Goal: Find contact information: Find contact information

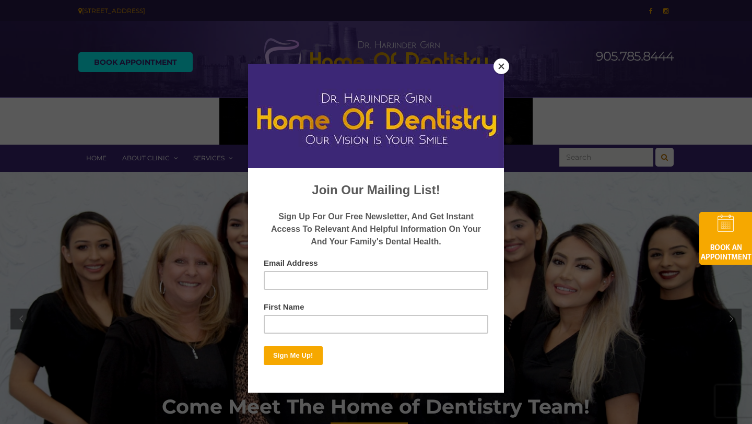
click at [503, 67] on button "Close" at bounding box center [502, 67] width 16 height 16
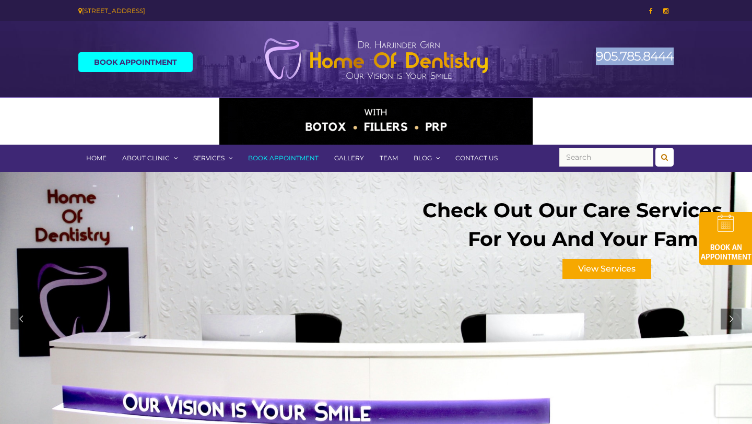
drag, startPoint x: 680, startPoint y: 55, endPoint x: 599, endPoint y: 55, distance: 81.0
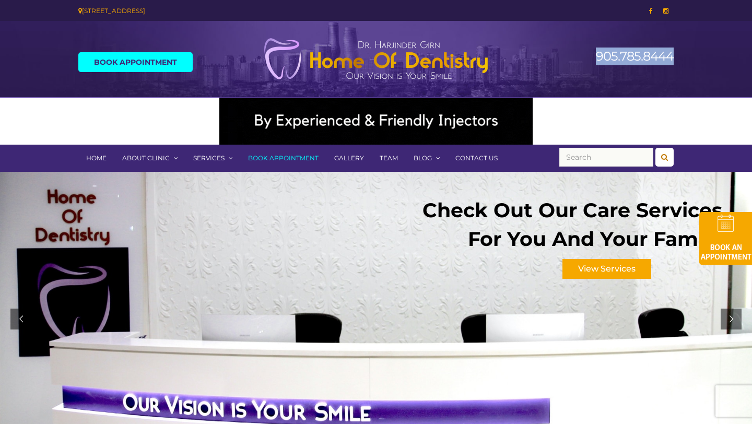
click at [599, 55] on div "905.785.8444" at bounding box center [605, 62] width 153 height 50
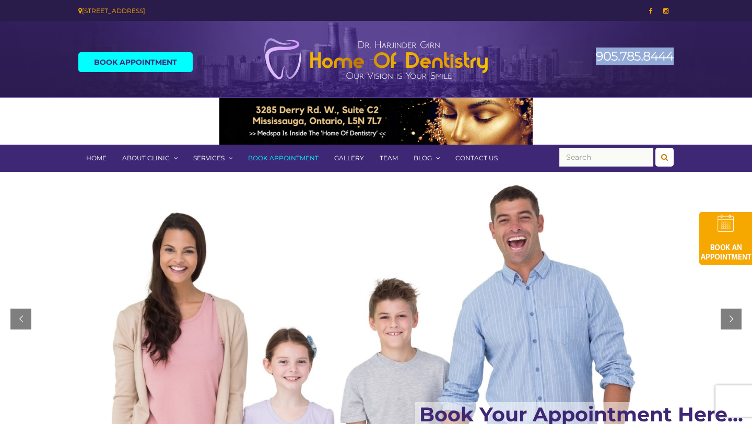
copy link "905.785.8444"
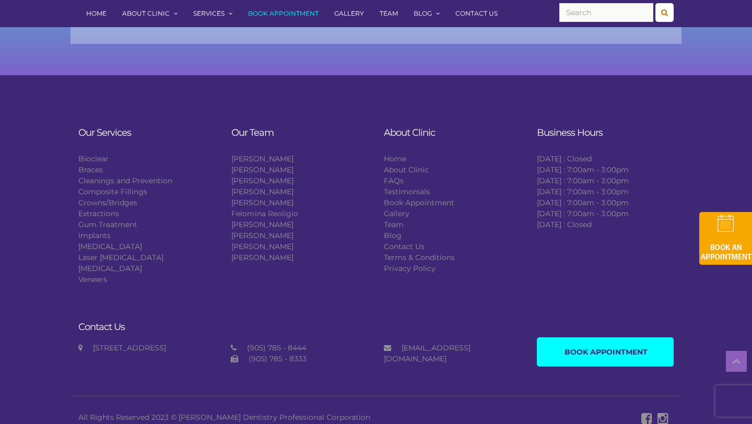
scroll to position [1778, 0]
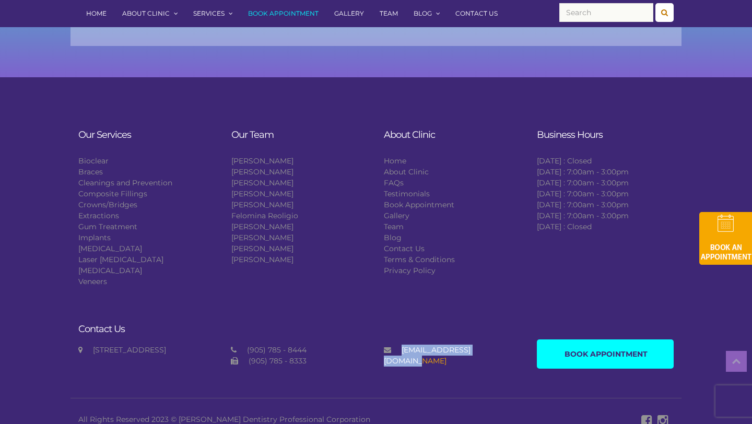
drag, startPoint x: 499, startPoint y: 333, endPoint x: 403, endPoint y: 336, distance: 96.7
click at [403, 345] on div "[EMAIL_ADDRESS][DOMAIN_NAME]" at bounding box center [452, 356] width 137 height 22
click at [523, 345] on div "[STREET_ADDRESS] (905) 785 - 8444 (905) 785 - 8333 [EMAIL_ADDRESS][DOMAIN_NAME]" at bounding box center [300, 364] width 459 height 38
drag, startPoint x: 500, startPoint y: 341, endPoint x: 398, endPoint y: 341, distance: 101.9
click at [398, 345] on div "[EMAIL_ADDRESS][DOMAIN_NAME]" at bounding box center [452, 356] width 137 height 22
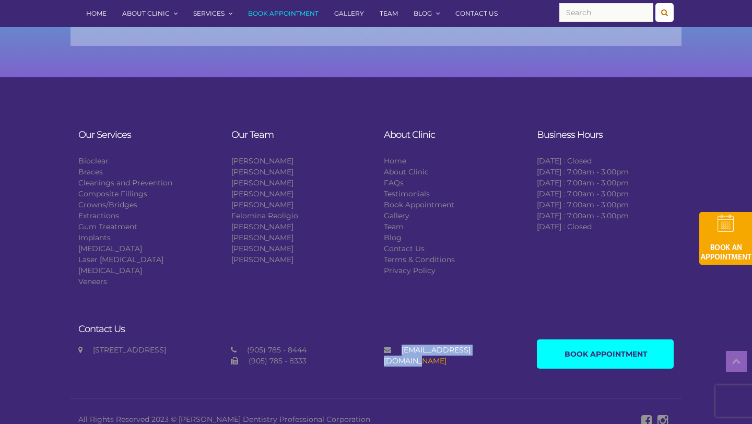
copy div "[EMAIL_ADDRESS][DOMAIN_NAME]"
